Goal: Task Accomplishment & Management: Use online tool/utility

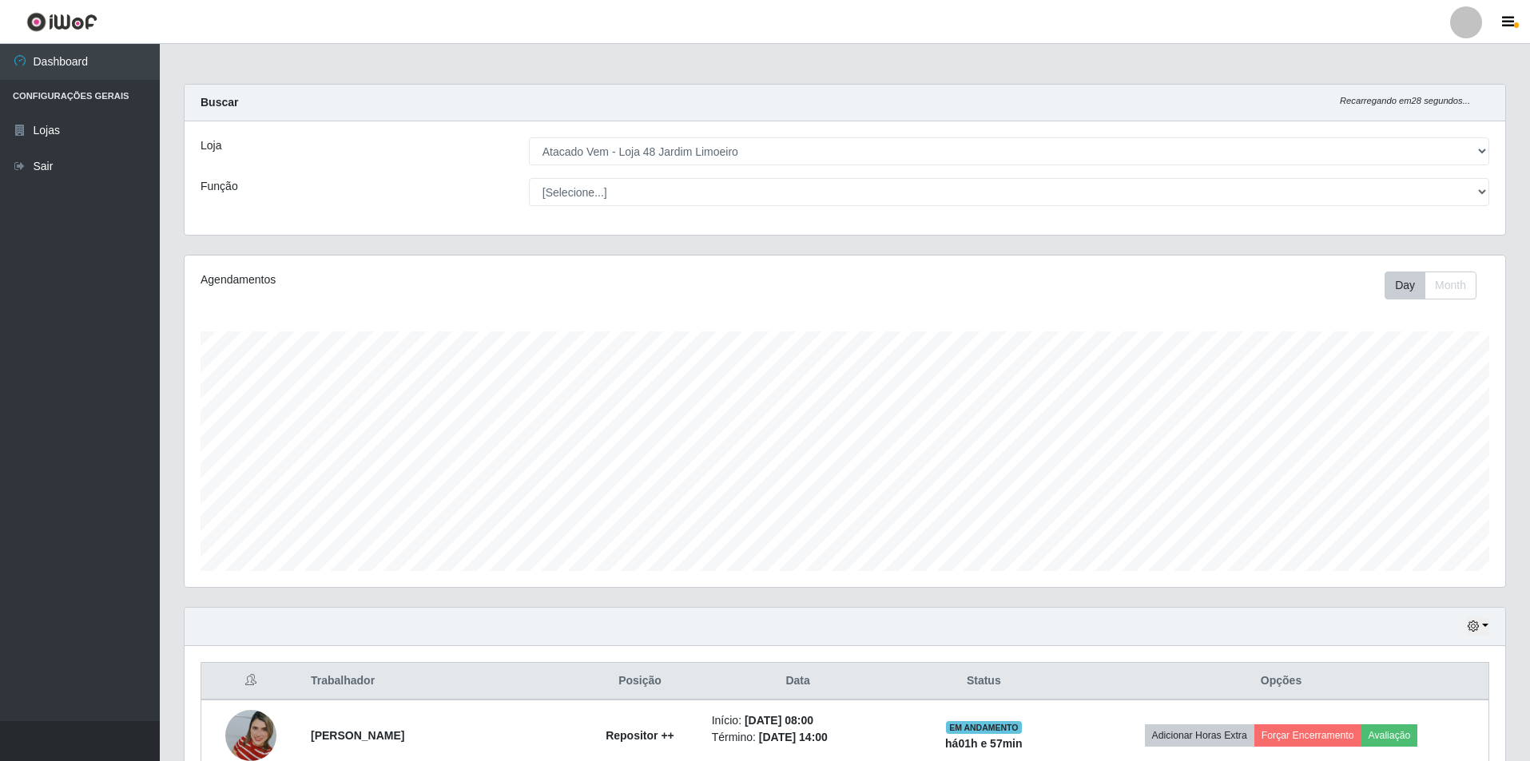
select select "449"
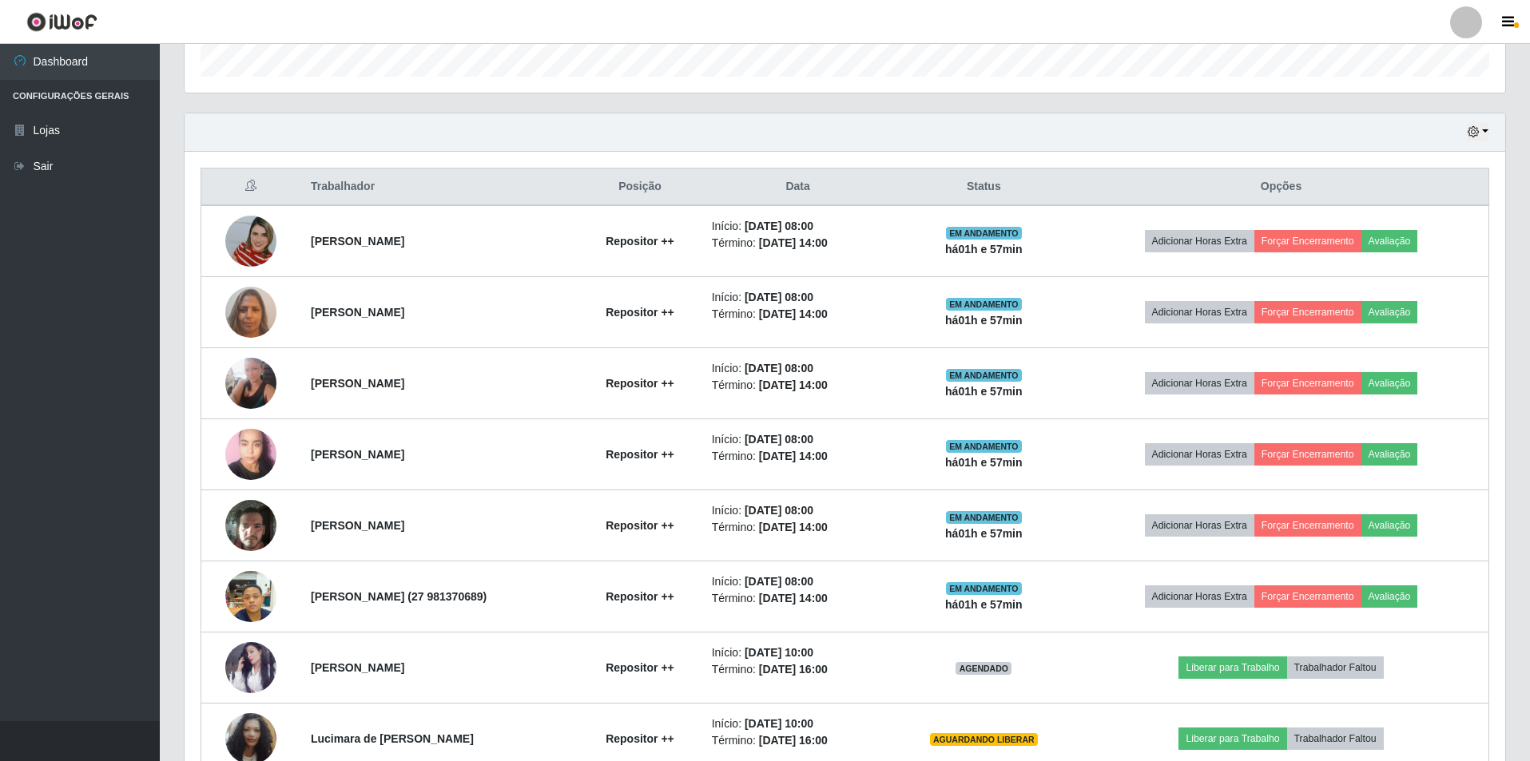
scroll to position [332, 1320]
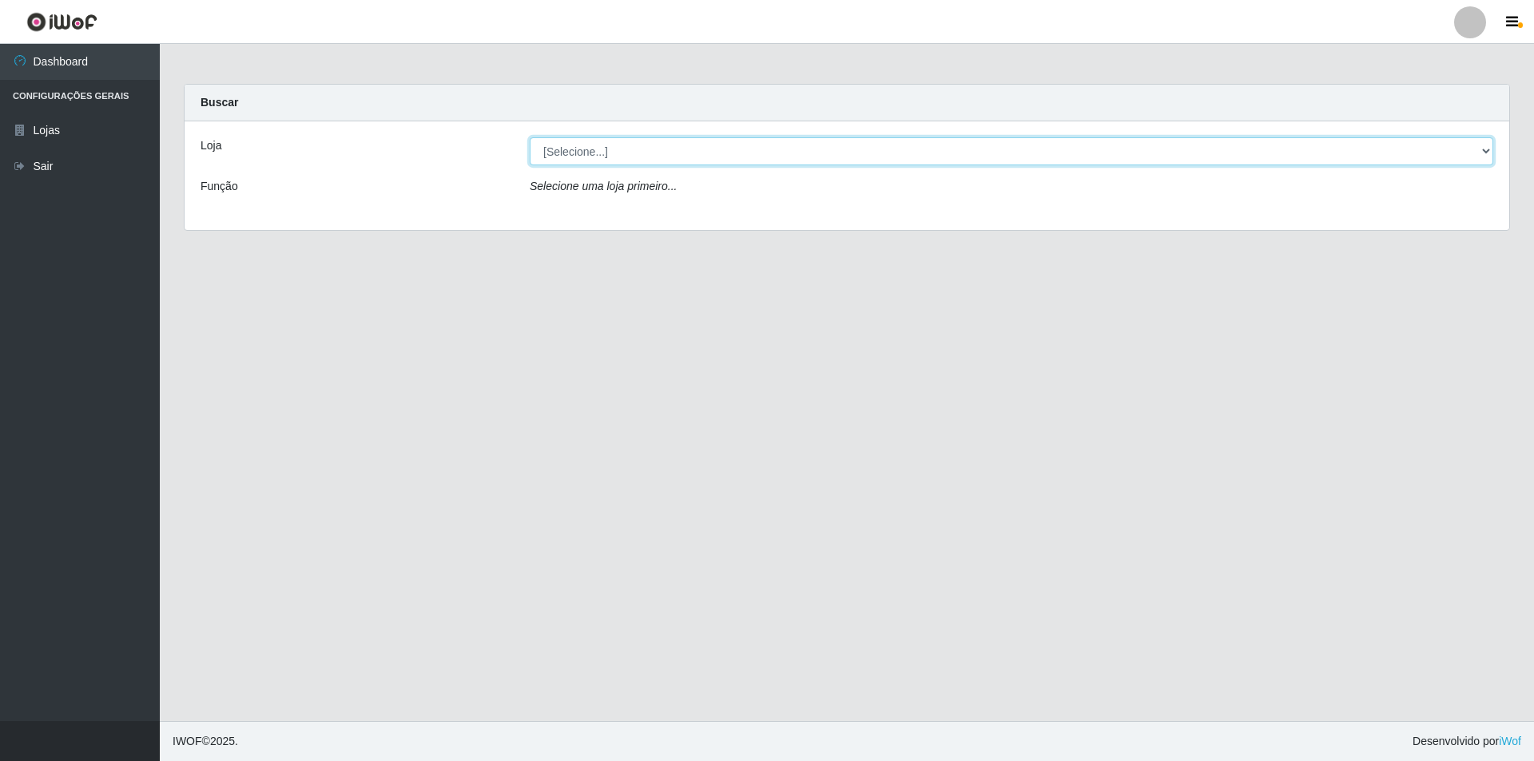
click at [671, 156] on select "[Selecione...] Atacado Vem - [STREET_ADDRESS]" at bounding box center [1011, 151] width 963 height 28
select select "449"
click at [530, 137] on select "[Selecione...] Atacado Vem - [STREET_ADDRESS]" at bounding box center [1011, 151] width 963 height 28
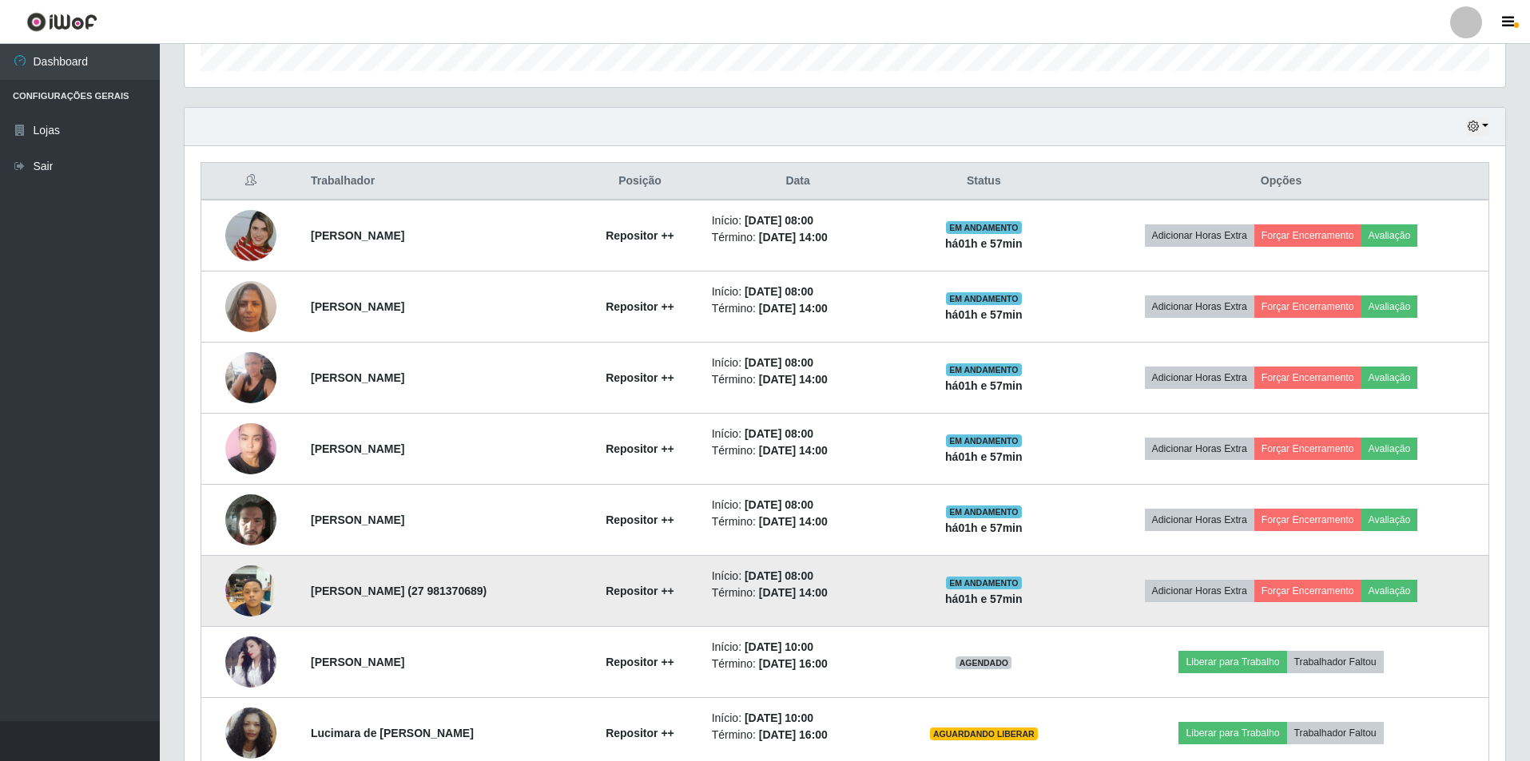
scroll to position [639, 0]
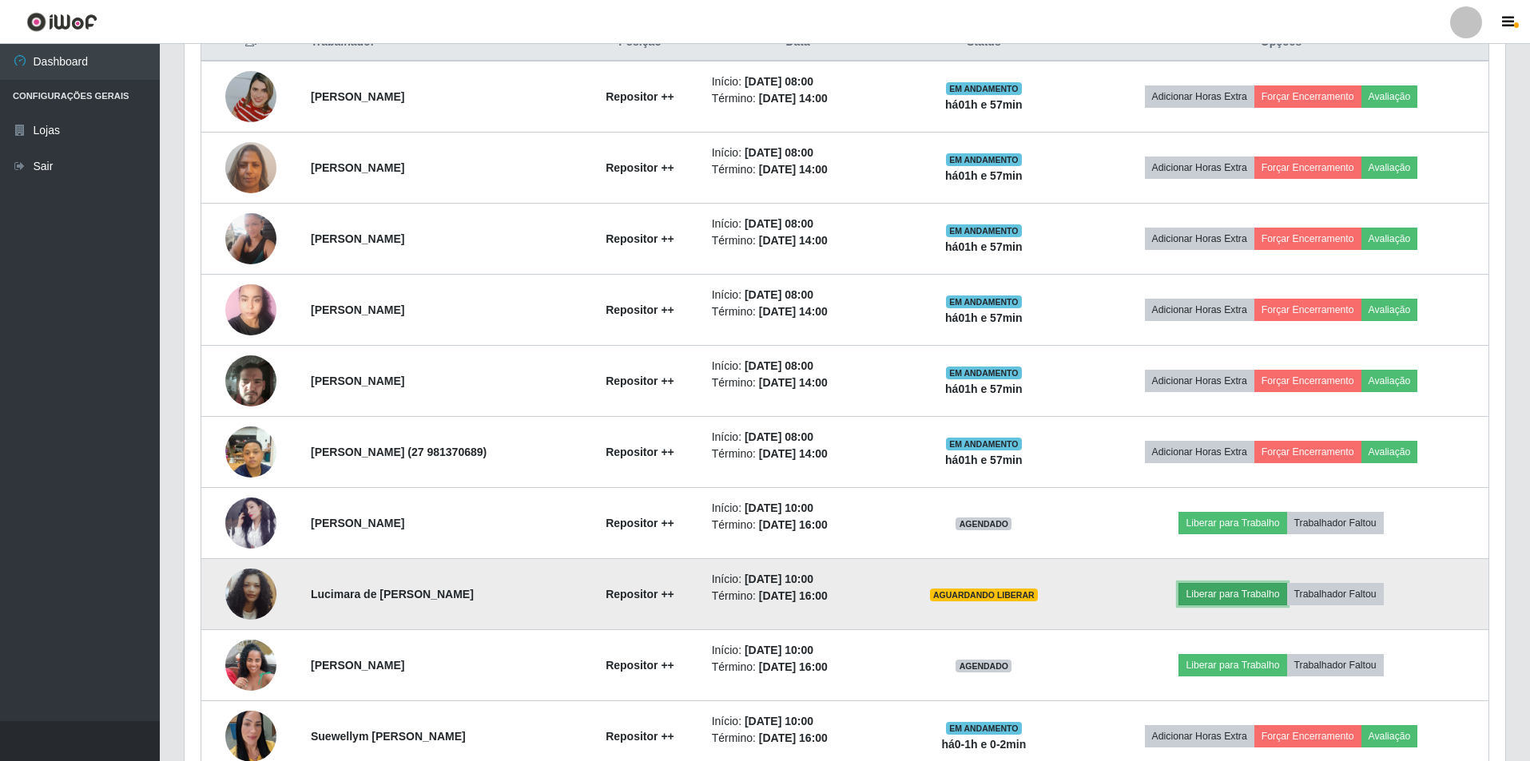
click at [1229, 597] on button "Liberar para Trabalho" at bounding box center [1232, 594] width 108 height 22
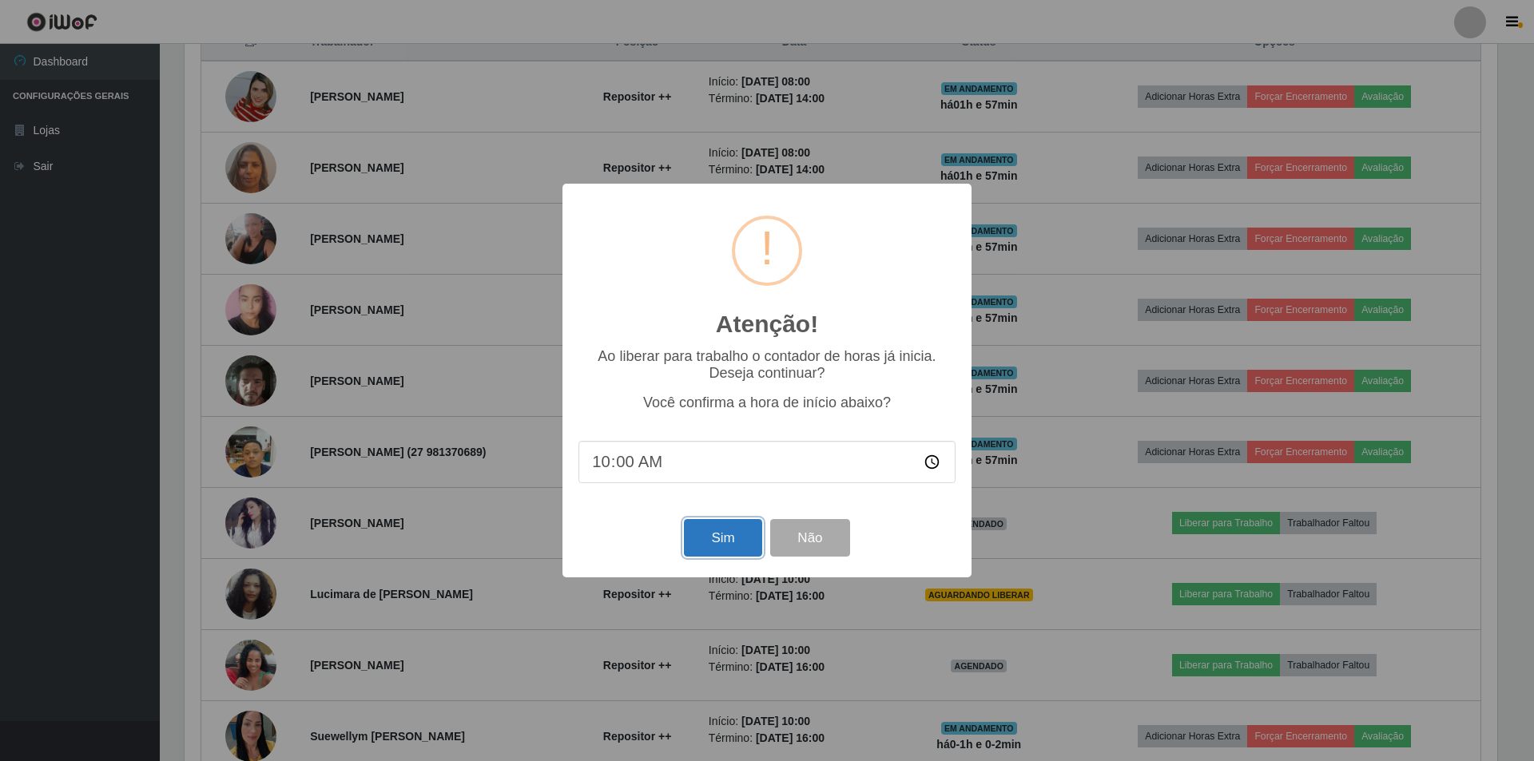
click at [734, 539] on button "Sim" at bounding box center [722, 538] width 77 height 38
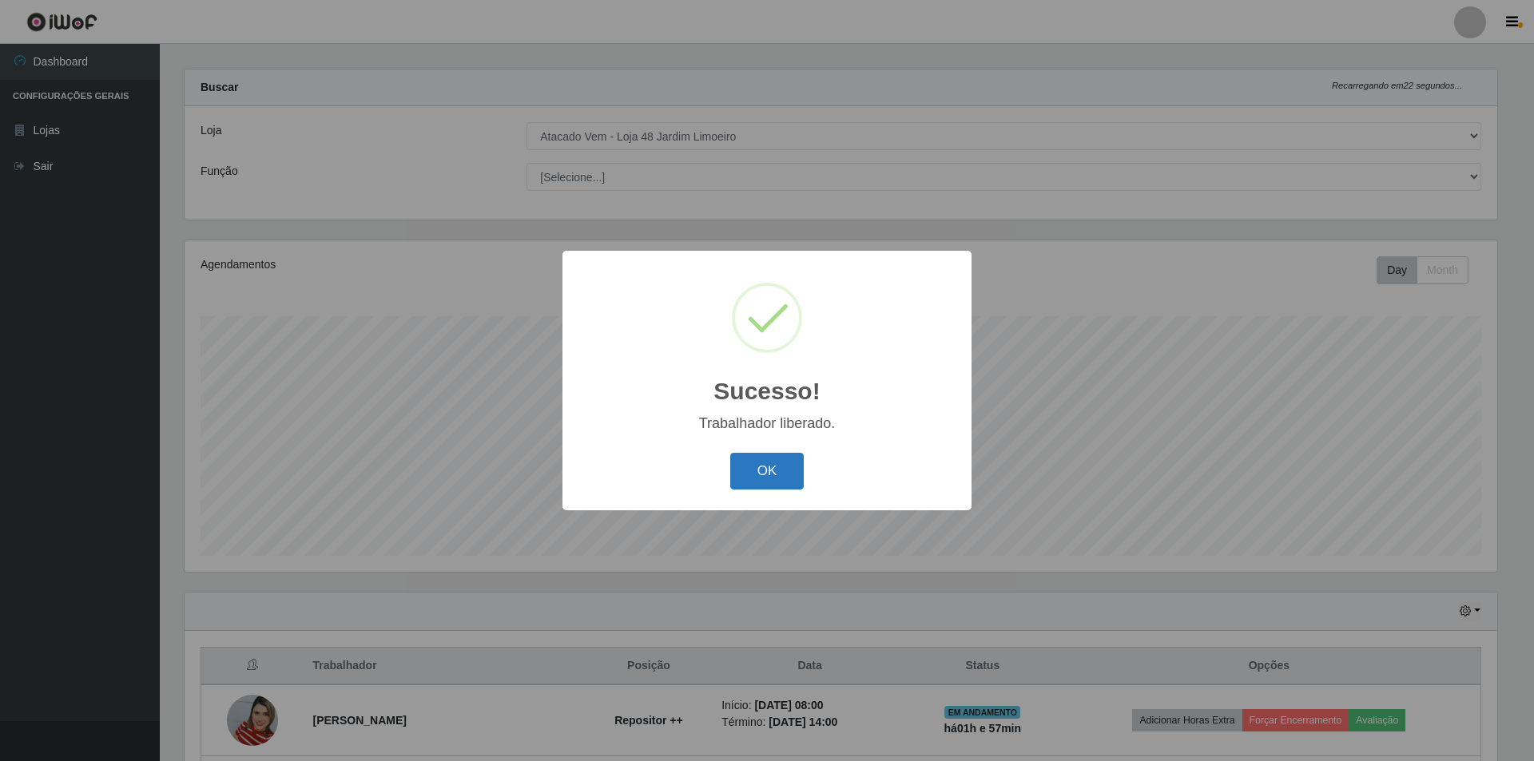
click at [764, 469] on button "OK" at bounding box center [767, 472] width 74 height 38
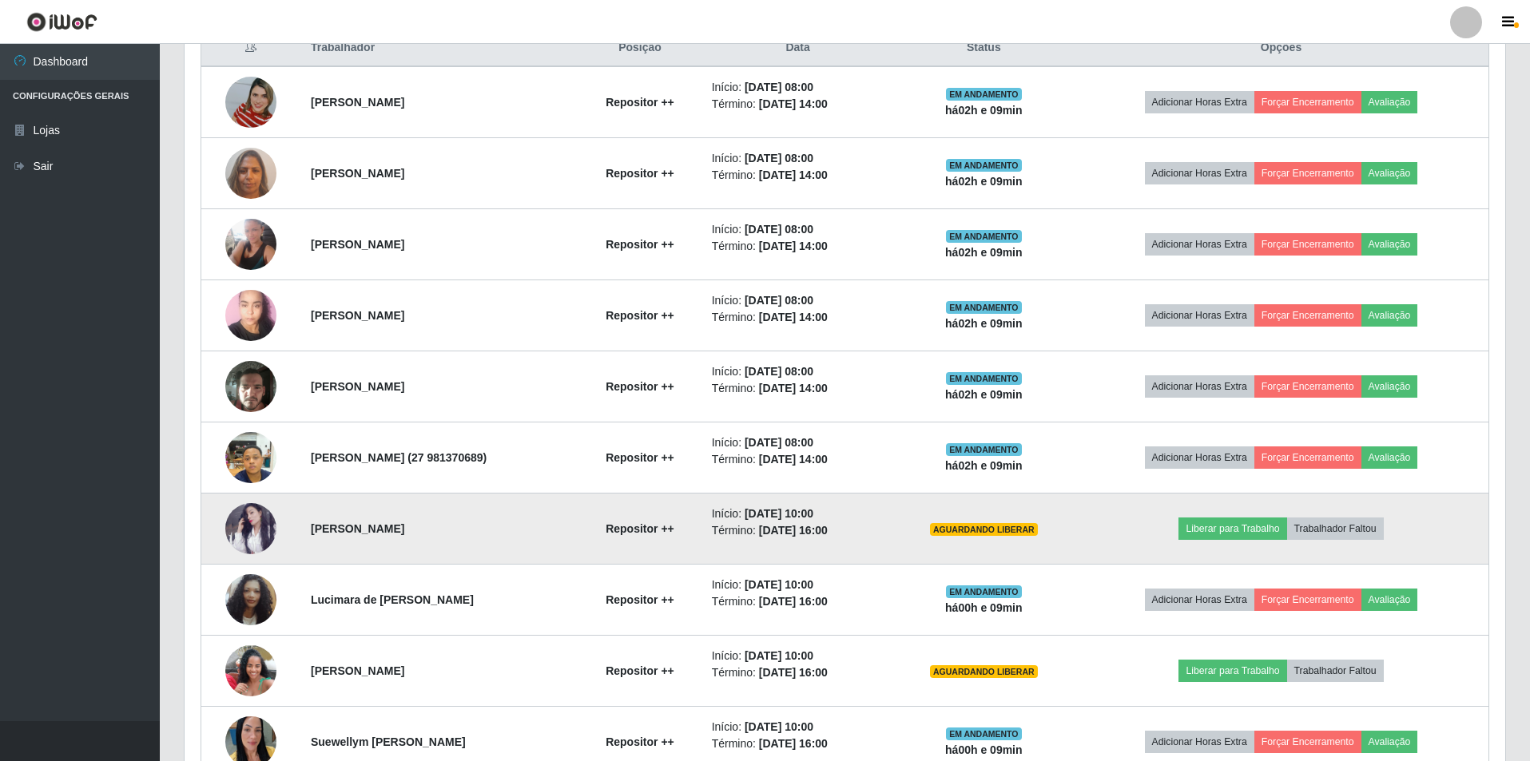
scroll to position [726, 0]
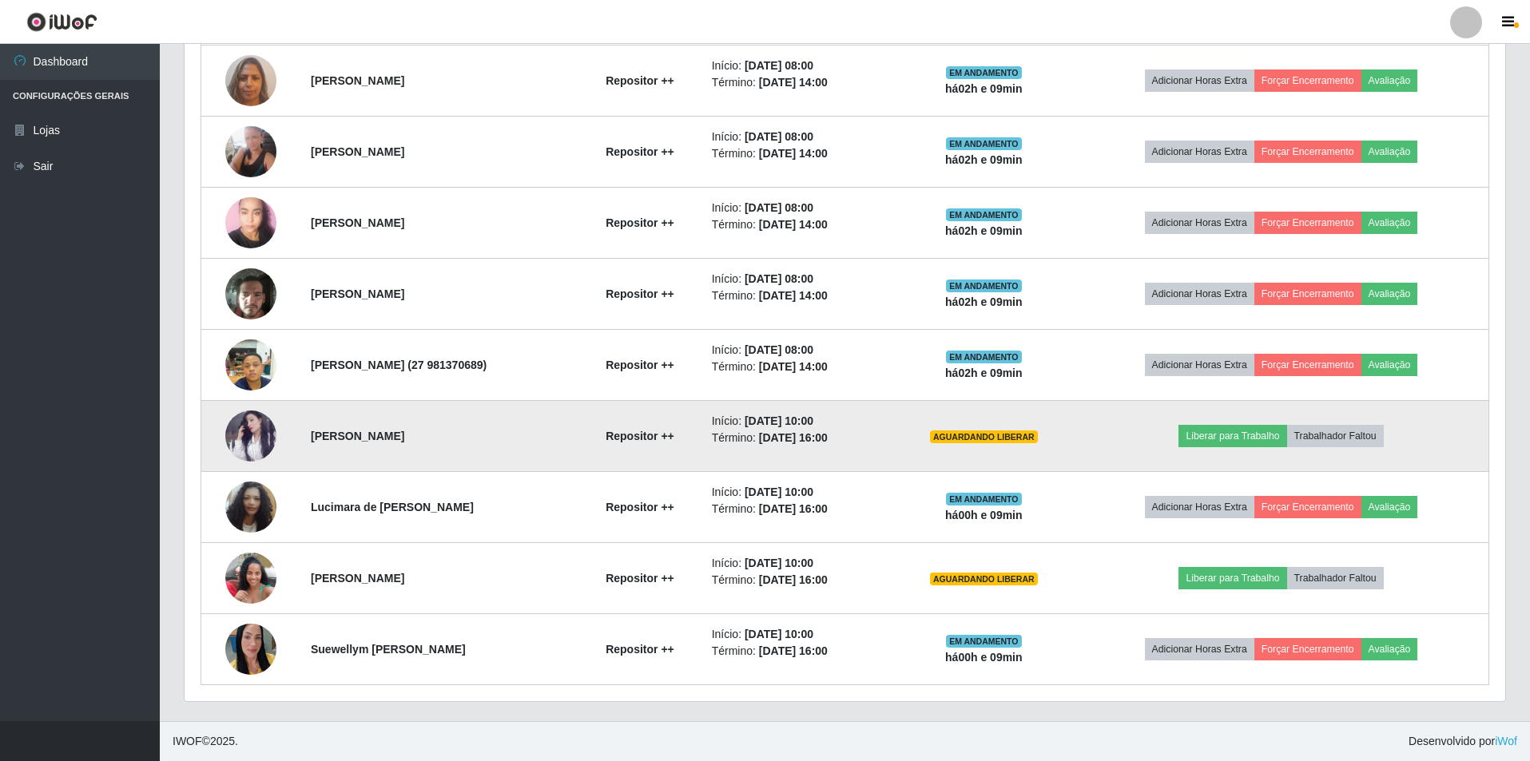
drag, startPoint x: 238, startPoint y: 641, endPoint x: 314, endPoint y: 456, distance: 200.3
click at [314, 456] on td "[PERSON_NAME]" at bounding box center [439, 436] width 276 height 71
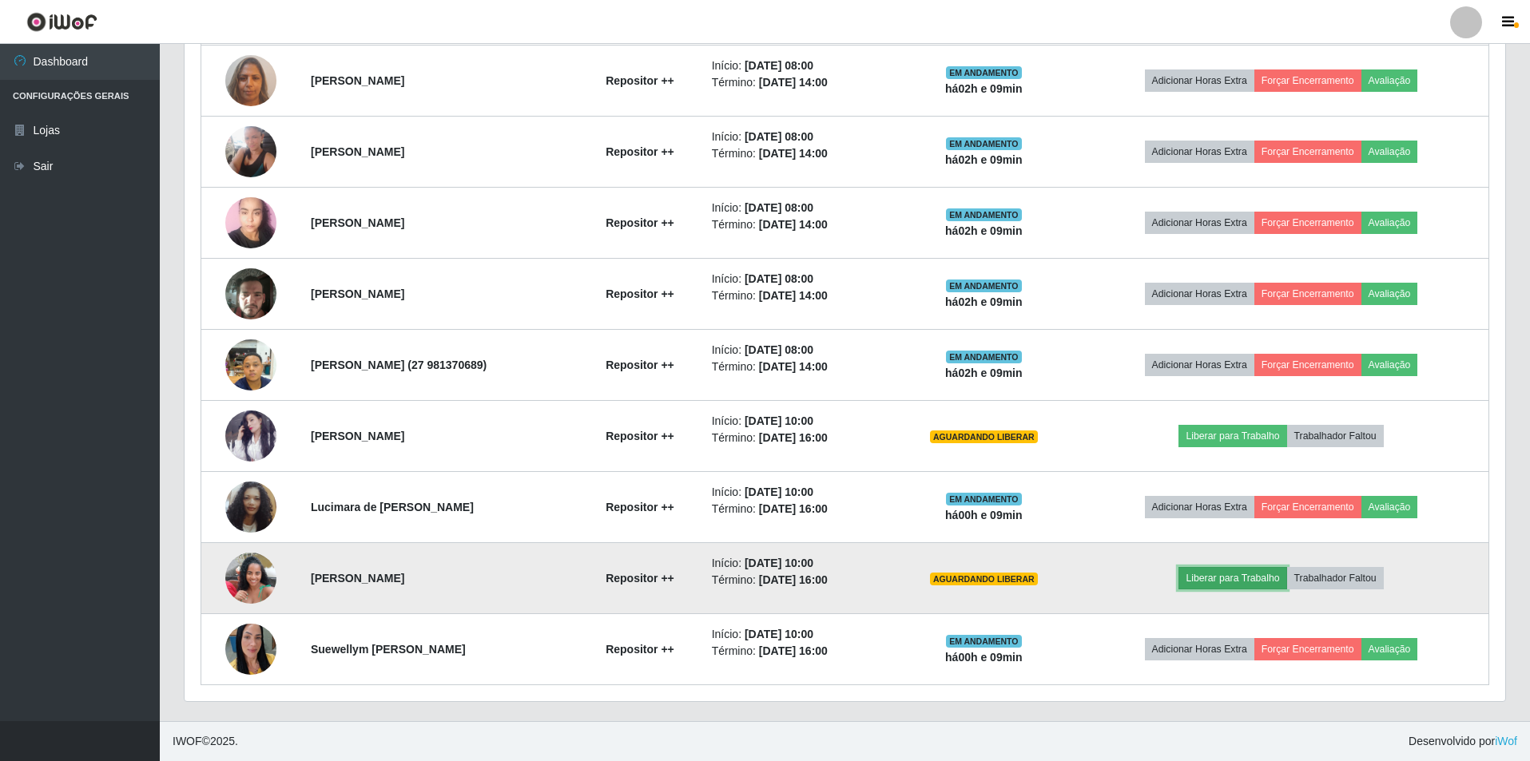
click at [1245, 573] on button "Liberar para Trabalho" at bounding box center [1232, 578] width 108 height 22
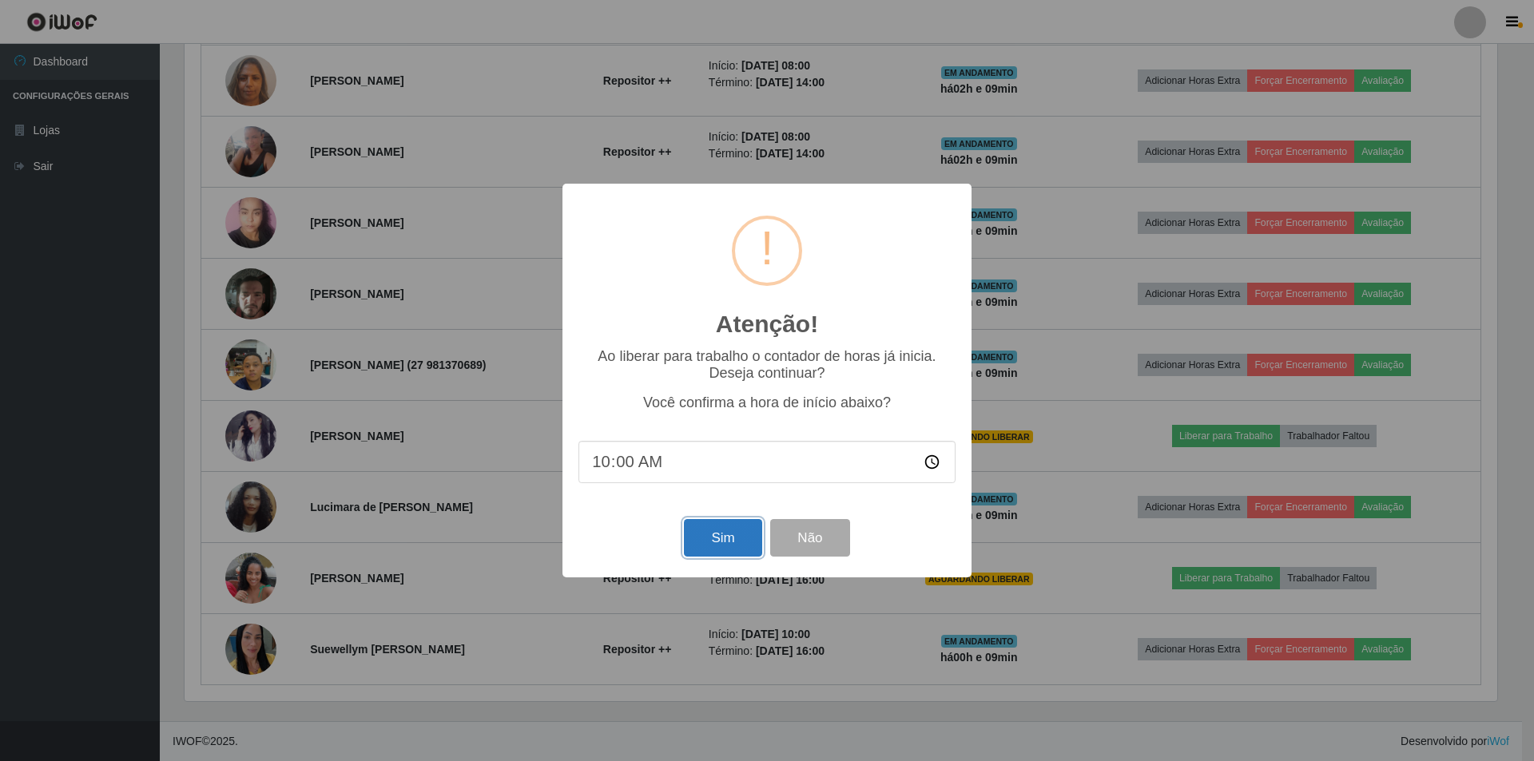
click at [711, 541] on button "Sim" at bounding box center [722, 538] width 77 height 38
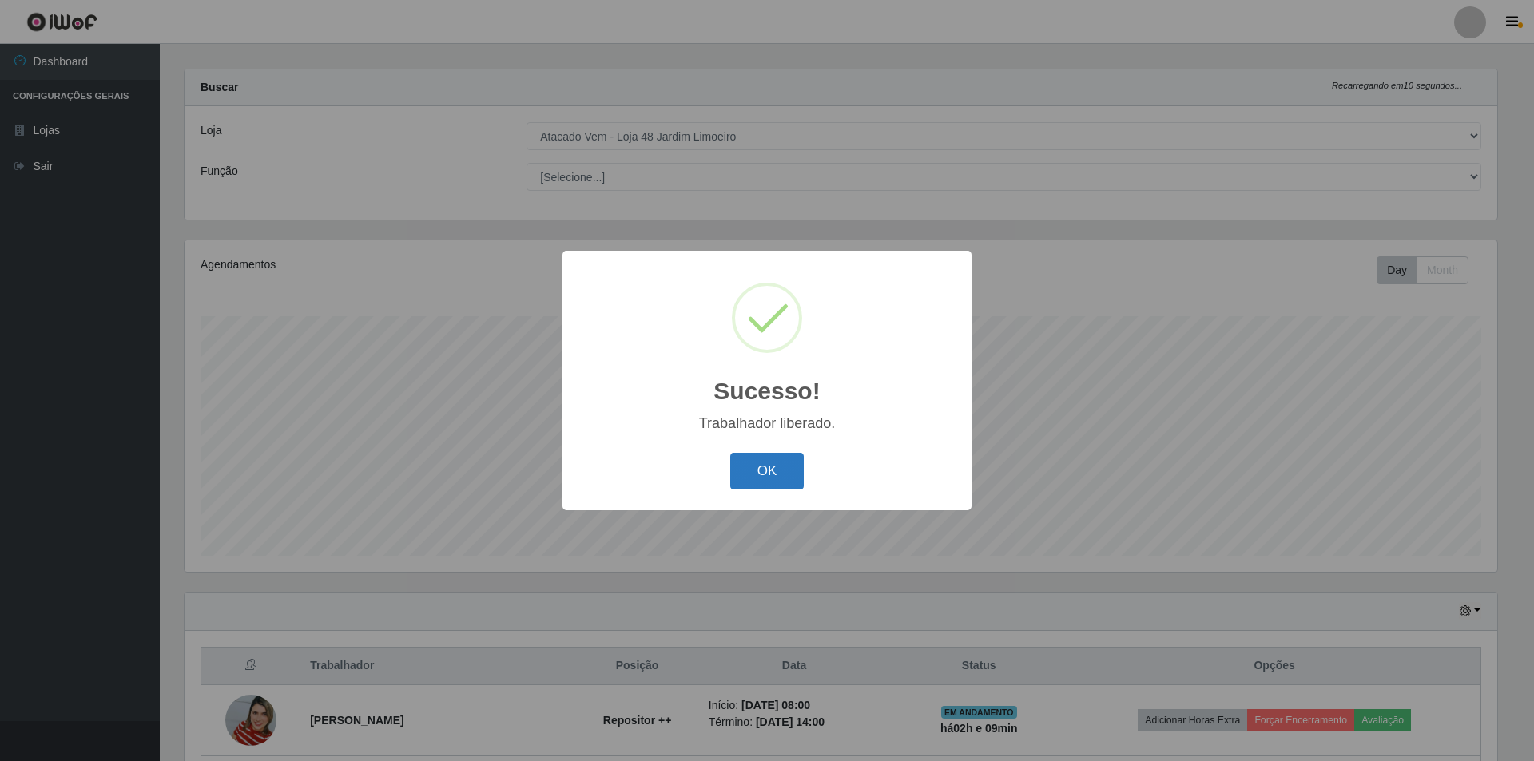
click at [786, 467] on button "OK" at bounding box center [767, 472] width 74 height 38
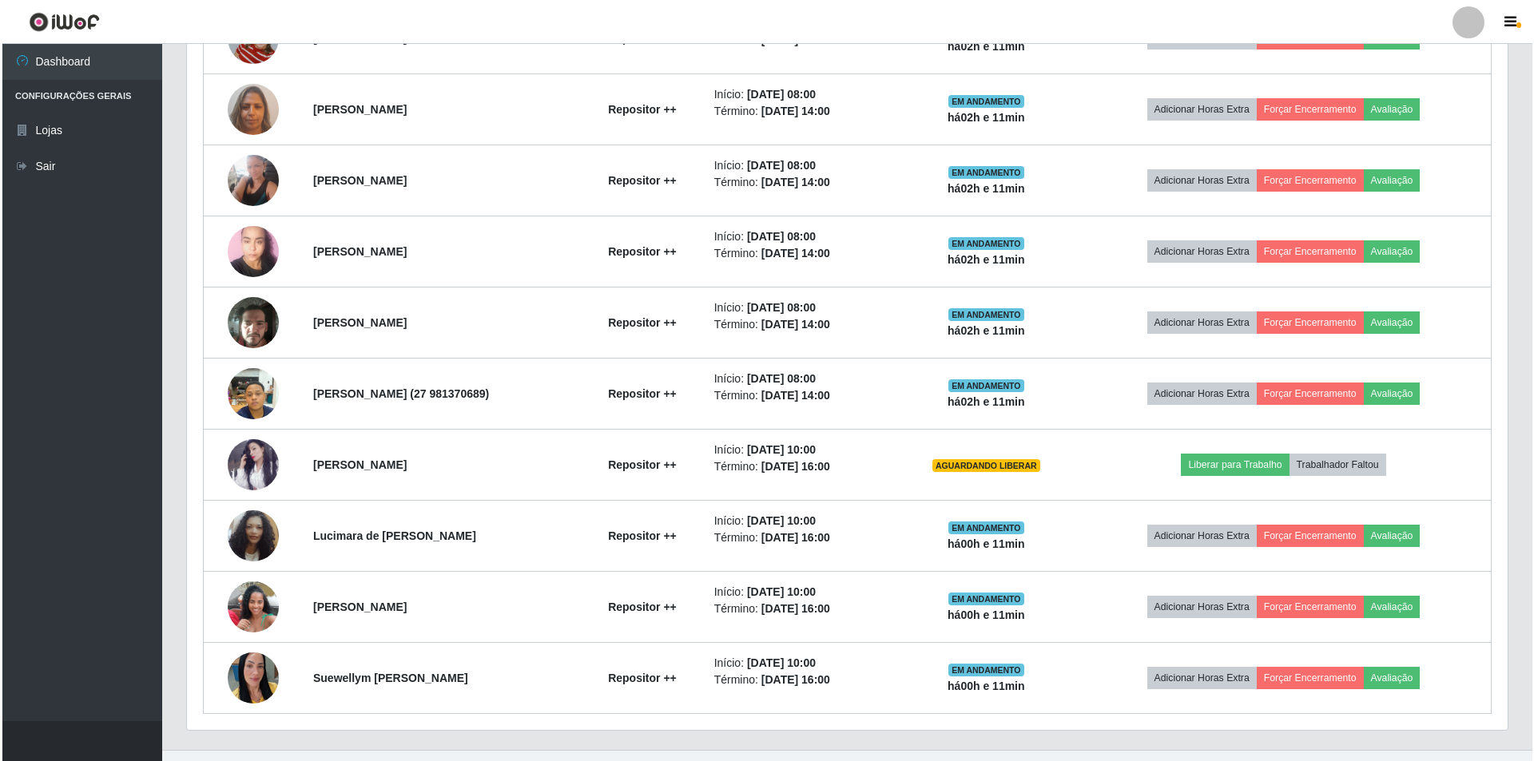
scroll to position [726, 0]
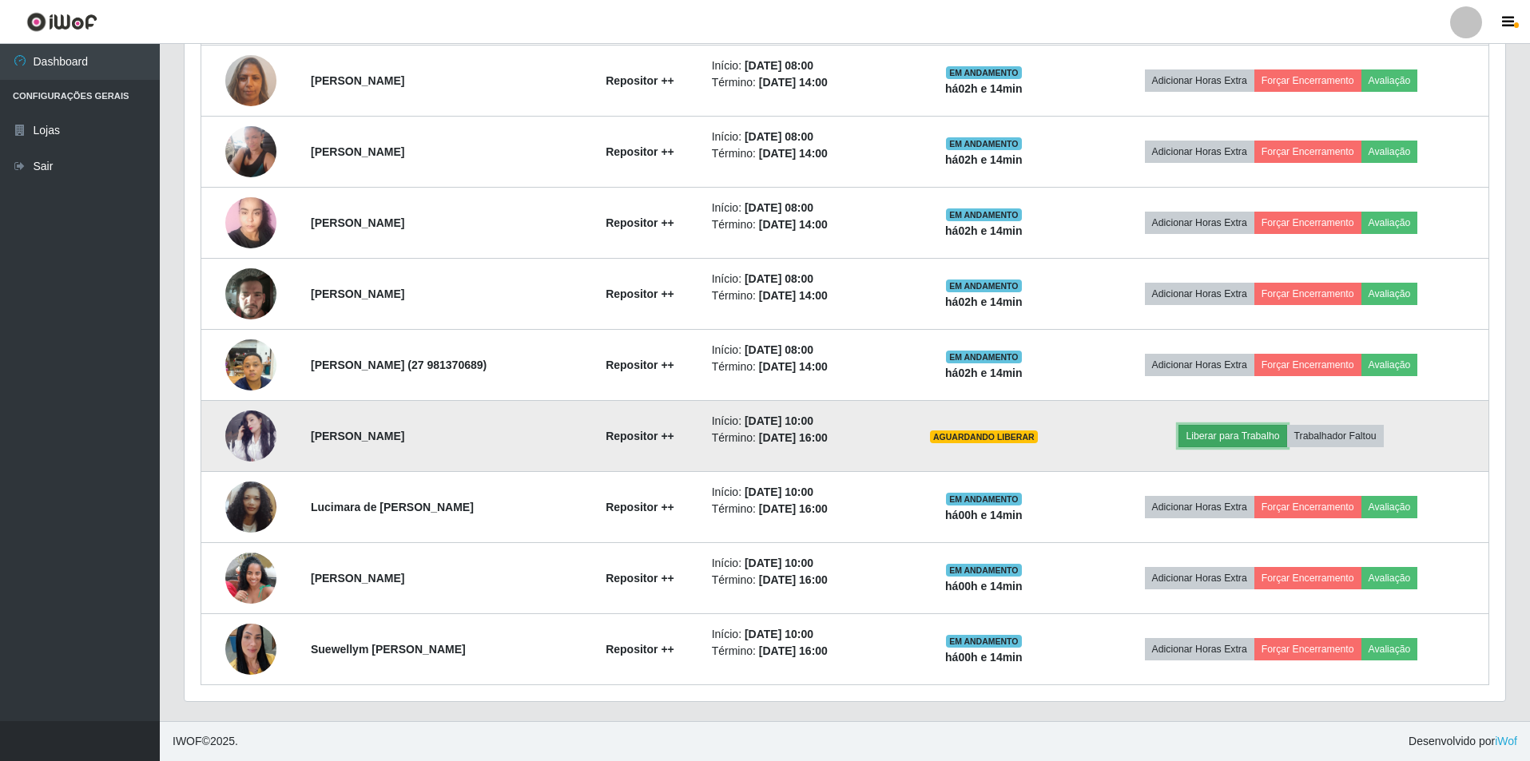
click at [1233, 431] on button "Liberar para Trabalho" at bounding box center [1232, 436] width 108 height 22
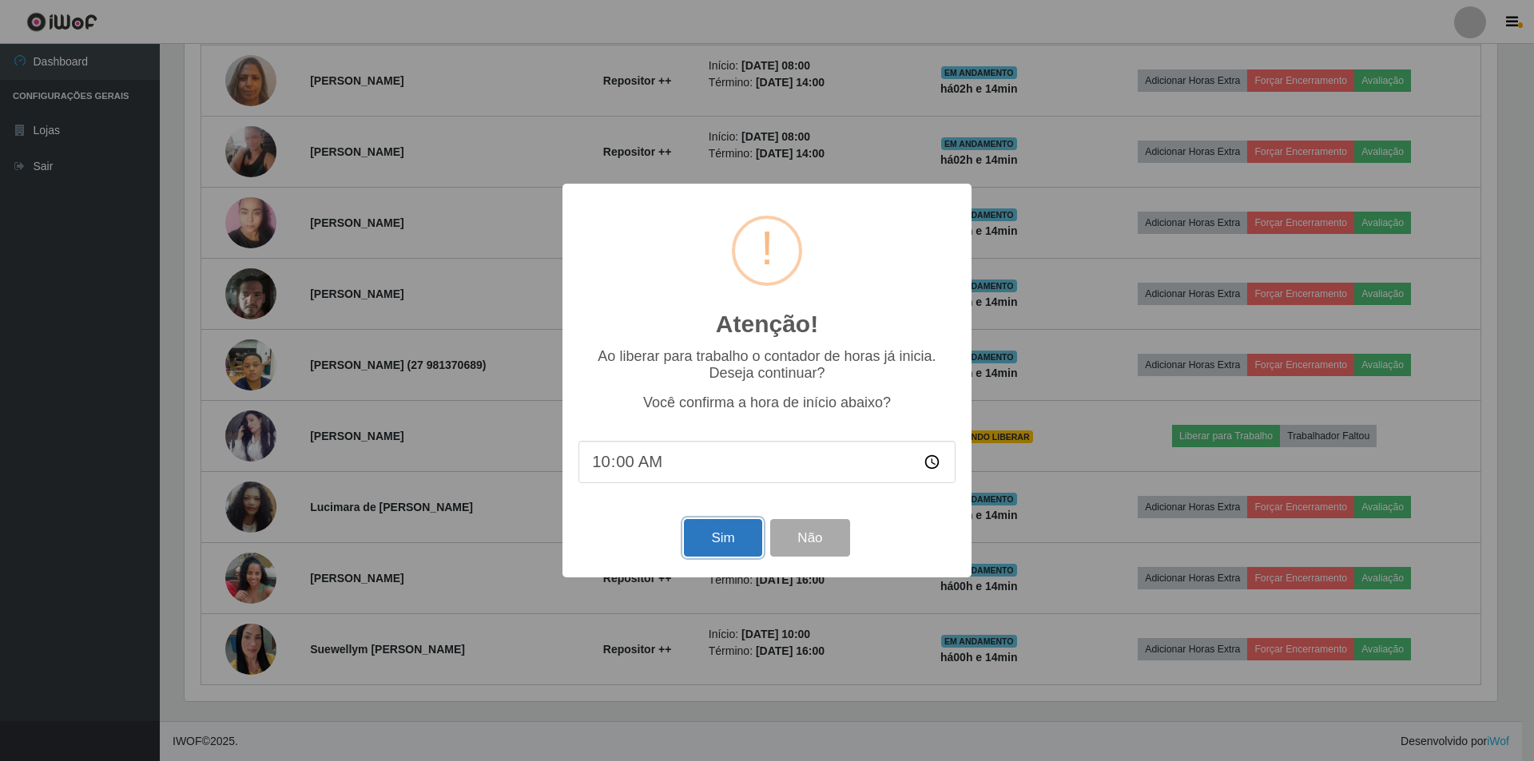
click at [704, 542] on button "Sim" at bounding box center [722, 538] width 77 height 38
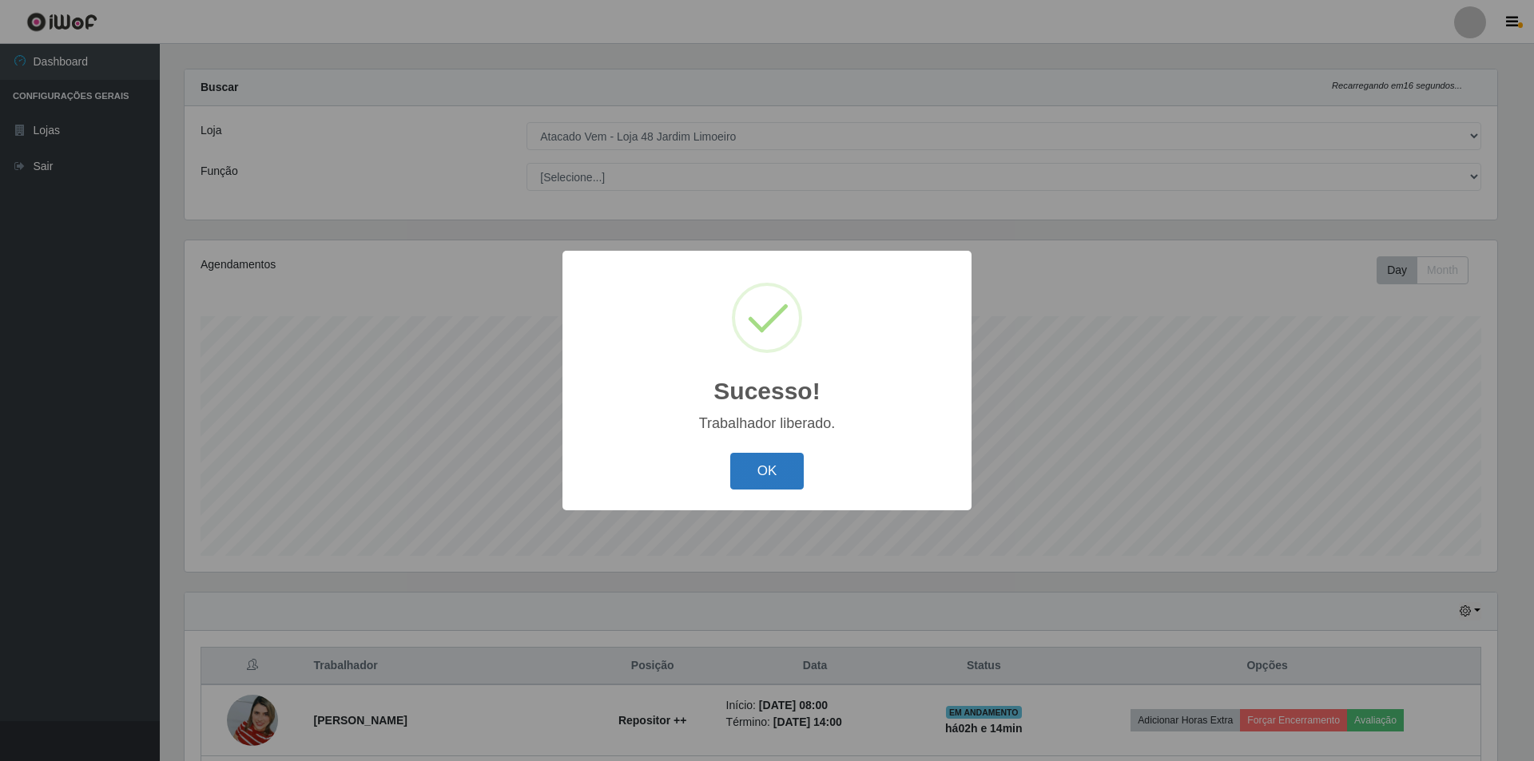
click at [773, 480] on button "OK" at bounding box center [767, 472] width 74 height 38
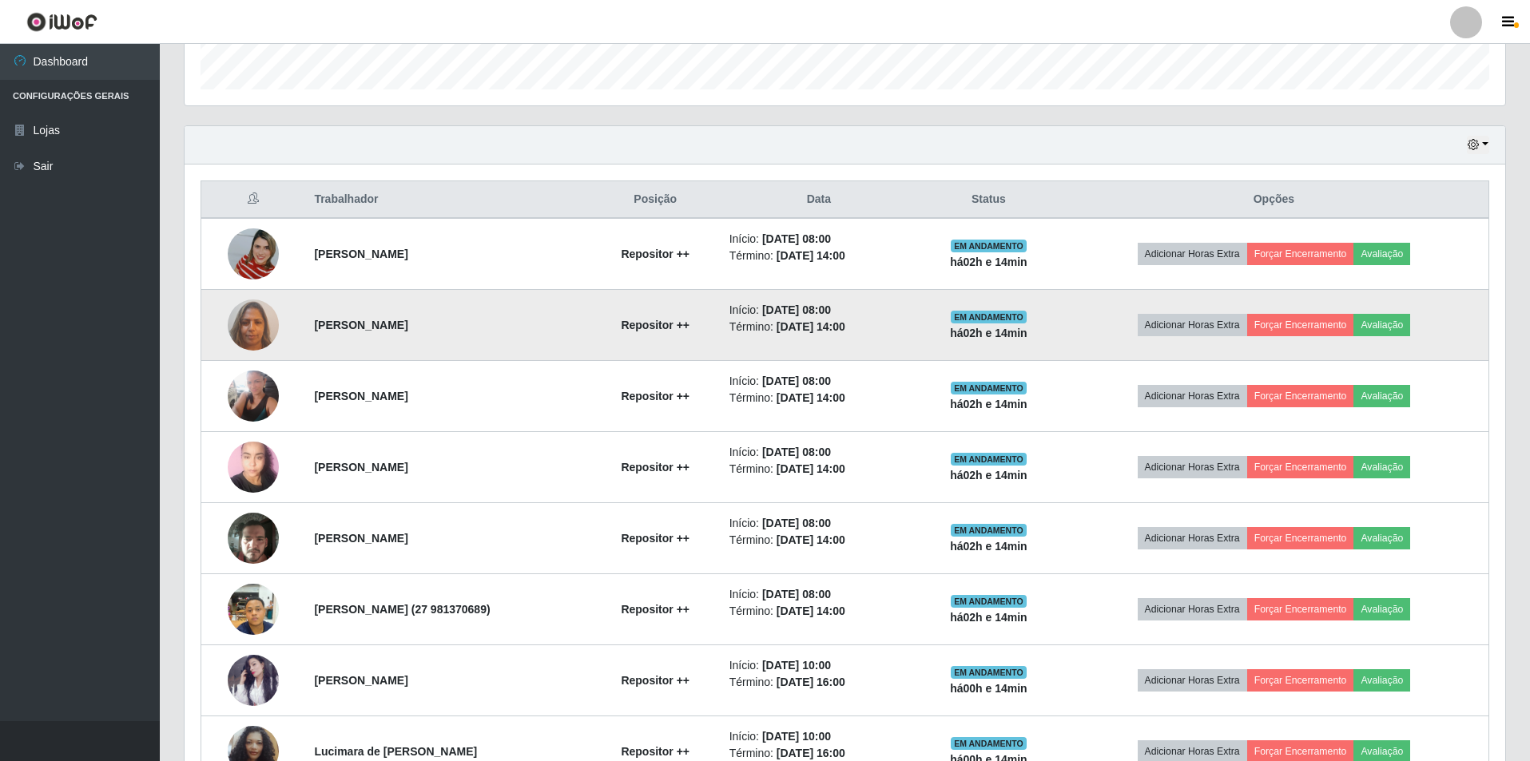
scroll to position [646, 0]
